Goal: Check status: Check status

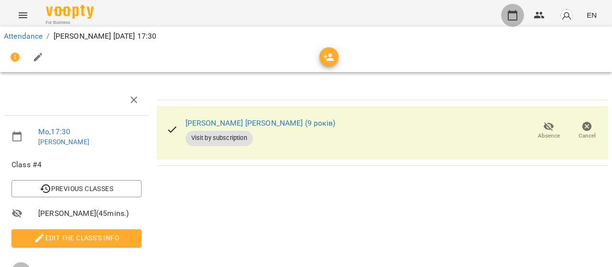
click at [518, 8] on button "button" at bounding box center [512, 15] width 23 height 23
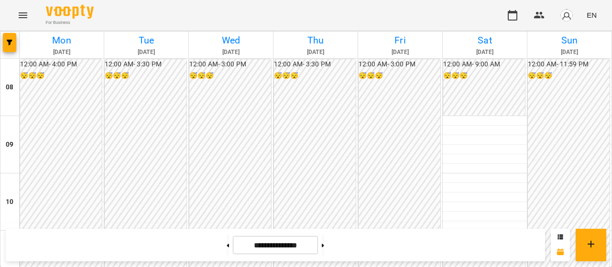
scroll to position [526, 0]
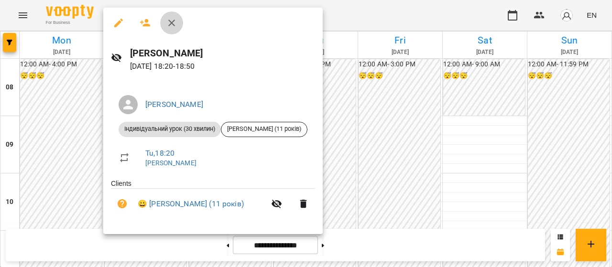
click at [172, 24] on icon "button" at bounding box center [171, 23] width 7 height 7
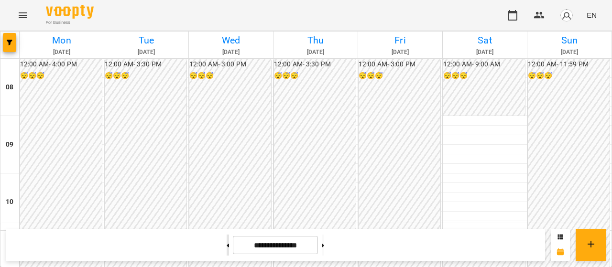
click at [226, 243] on button at bounding box center [227, 245] width 2 height 21
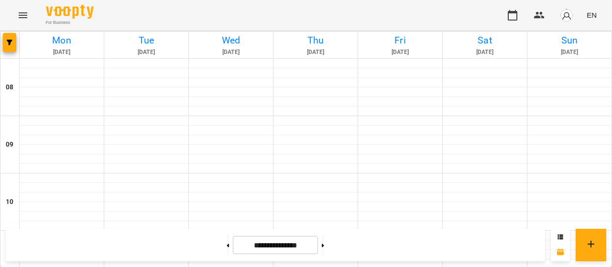
scroll to position [694, 0]
click at [324, 242] on button at bounding box center [323, 245] width 2 height 21
type input "**********"
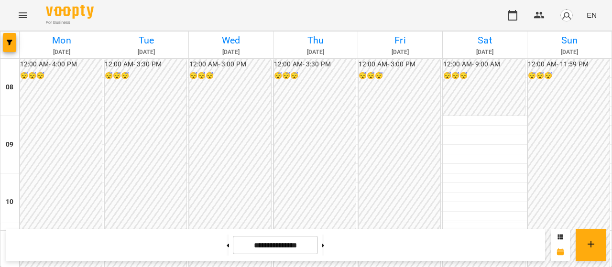
scroll to position [504, 0]
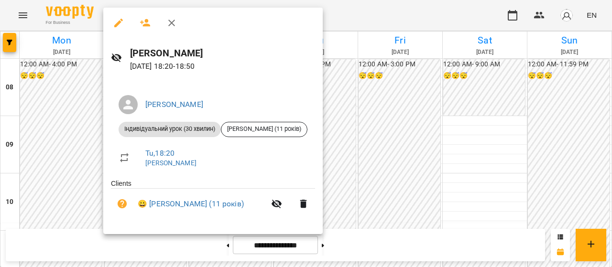
click at [178, 21] on button "button" at bounding box center [171, 22] width 23 height 23
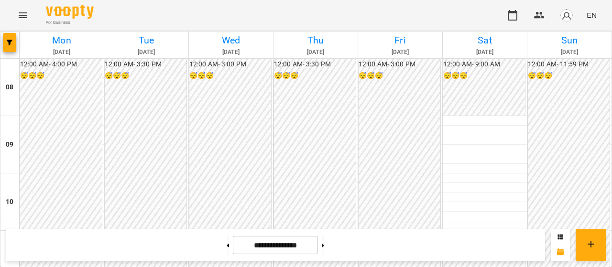
scroll to position [456, 0]
click at [509, 21] on button "button" at bounding box center [512, 15] width 23 height 23
